Goal: Contribute content: Add original content to the website for others to see

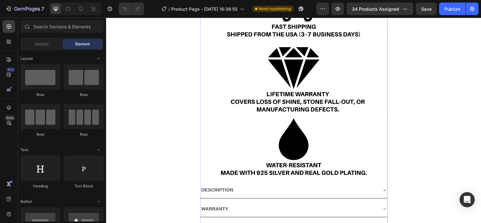
scroll to position [410, 0]
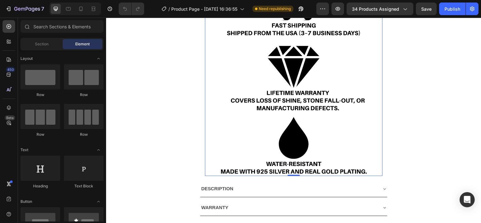
click at [295, 91] on img at bounding box center [295, 77] width 179 height 200
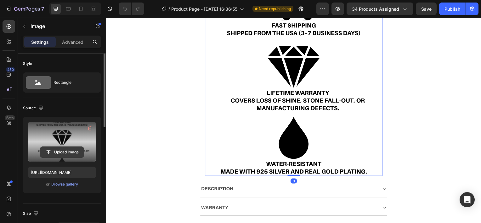
click at [69, 151] on input "file" at bounding box center [61, 152] width 43 height 11
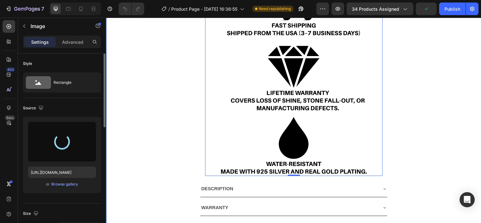
type input "[URL][DOMAIN_NAME]"
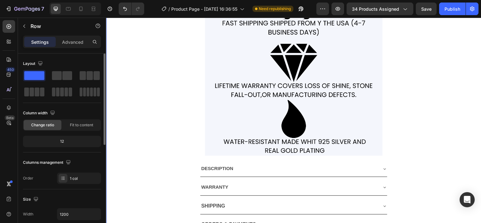
click at [221, 96] on img at bounding box center [295, 67] width 179 height 180
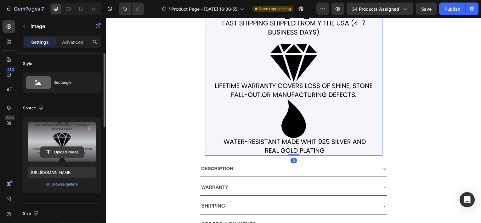
click at [65, 150] on input "file" at bounding box center [61, 152] width 43 height 11
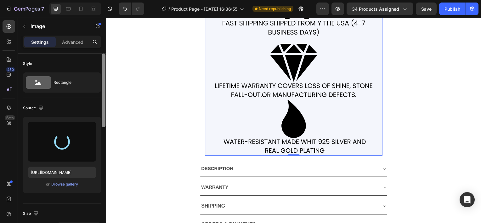
type input "[URL][DOMAIN_NAME]"
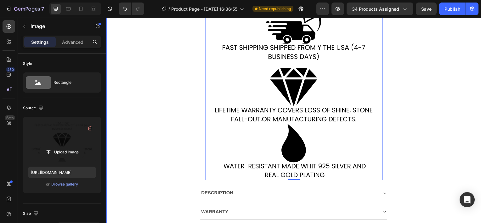
scroll to position [347, 0]
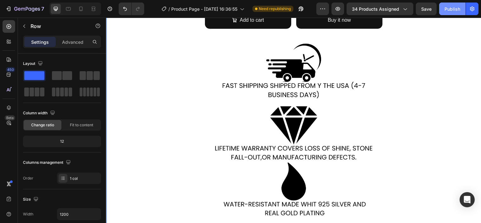
click at [455, 12] on div "Publish" at bounding box center [453, 9] width 16 height 7
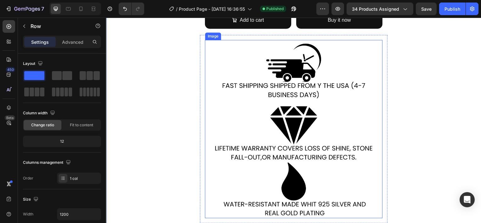
click at [279, 104] on img at bounding box center [295, 130] width 179 height 180
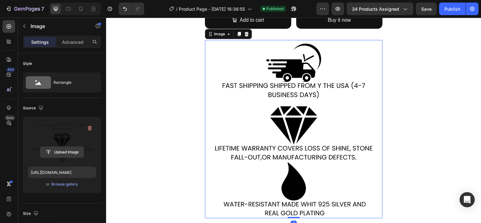
click at [62, 153] on input "file" at bounding box center [61, 152] width 43 height 11
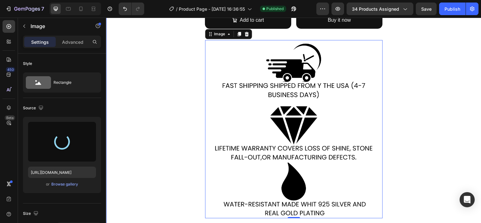
type input "[URL][DOMAIN_NAME]"
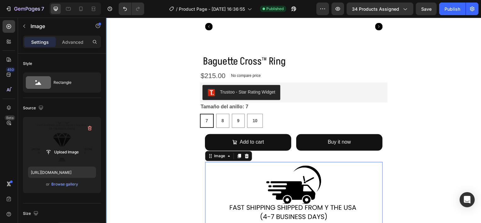
scroll to position [221, 0]
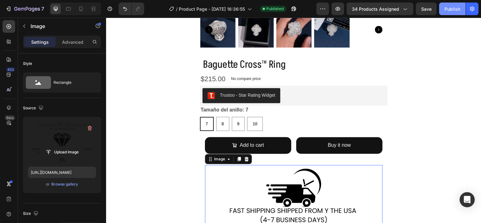
click at [460, 8] on div "Publish" at bounding box center [453, 9] width 16 height 7
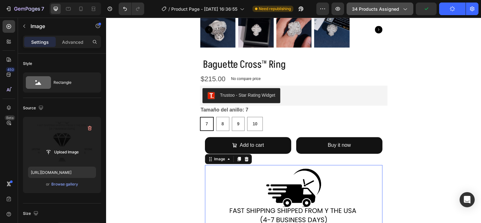
click at [405, 10] on icon "button" at bounding box center [405, 9] width 6 height 6
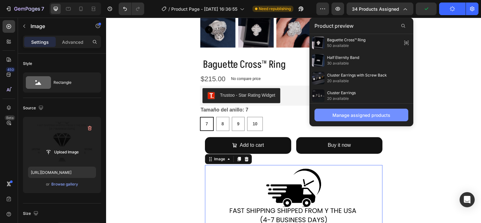
click at [369, 113] on div "Manage assigned products" at bounding box center [362, 115] width 58 height 7
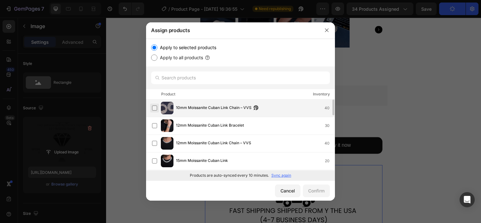
click at [152, 106] on label at bounding box center [154, 108] width 5 height 5
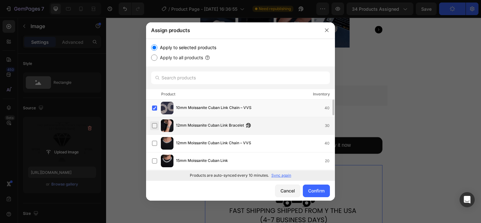
click at [152, 123] on label at bounding box center [154, 125] width 5 height 5
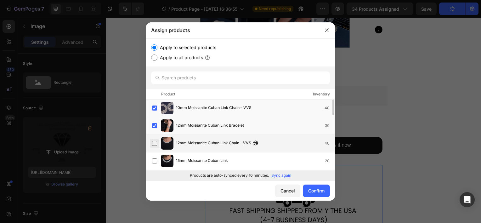
click at [157, 146] on label at bounding box center [154, 143] width 5 height 5
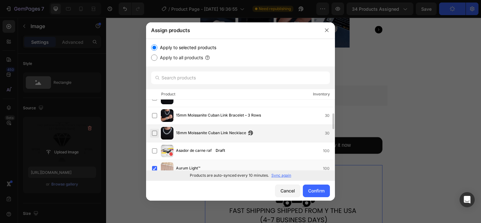
click at [156, 136] on label at bounding box center [154, 133] width 5 height 5
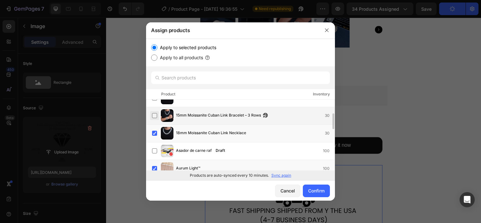
click at [157, 113] on label at bounding box center [154, 115] width 5 height 5
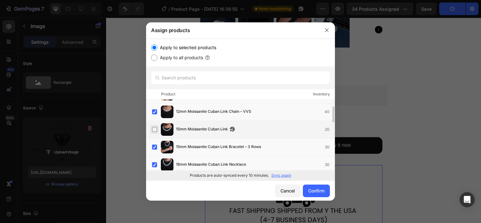
click at [157, 127] on label at bounding box center [154, 129] width 5 height 5
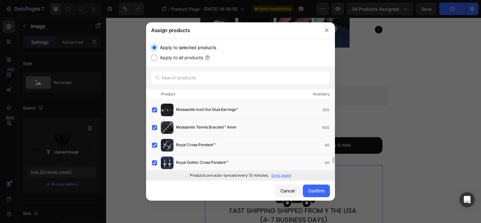
scroll to position [670, 0]
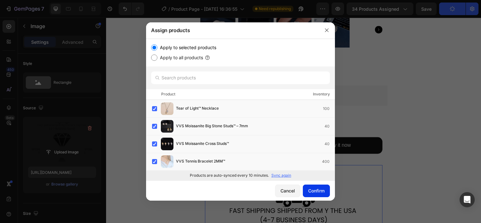
click at [314, 192] on div "Confirm" at bounding box center [316, 190] width 16 height 7
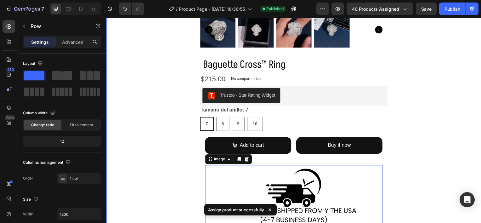
click at [452, 84] on div "Product Images Baguette Cross™ Ring Product Title $215.00 Product Price Product…" at bounding box center [295, 121] width 378 height 603
